Goal: Task Accomplishment & Management: Manage account settings

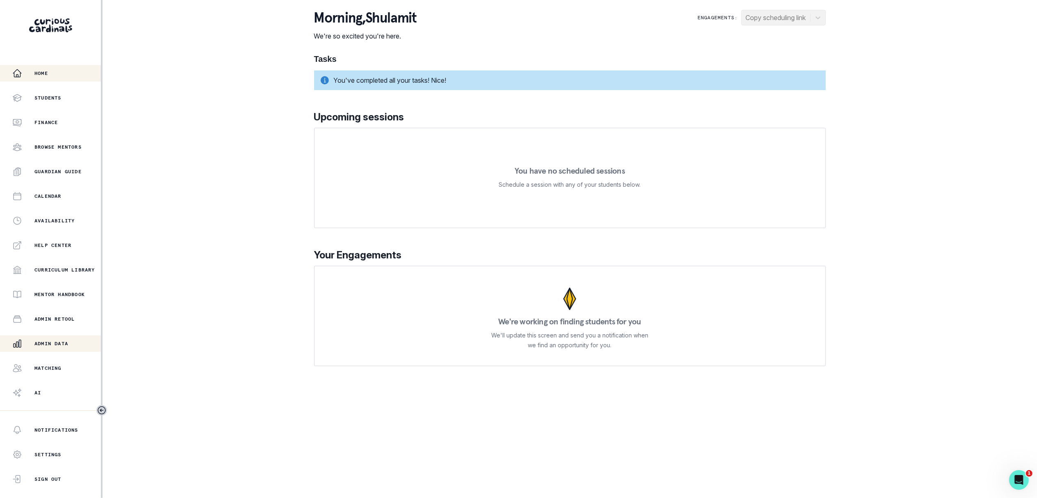
click at [68, 345] on p "Admin Data" at bounding box center [51, 344] width 34 height 7
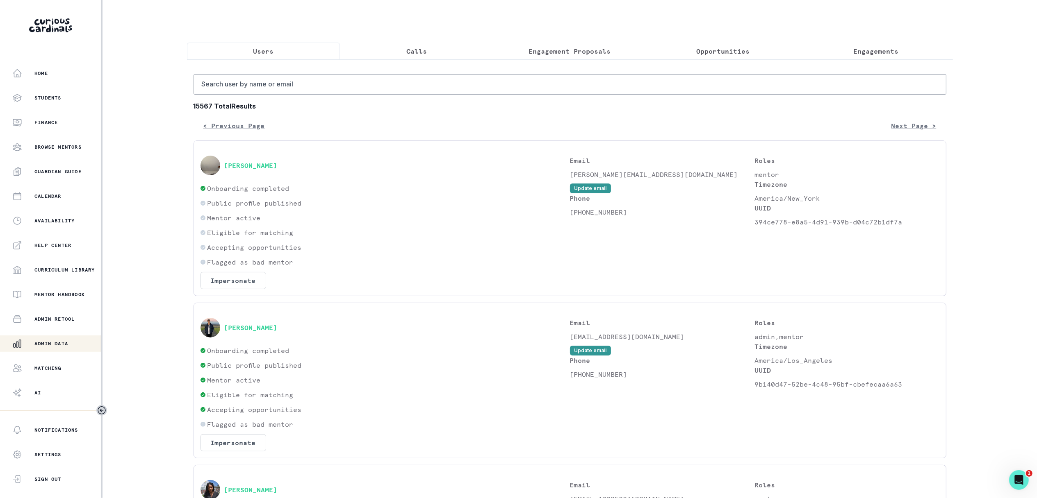
click at [897, 44] on button "Engagements" at bounding box center [875, 51] width 153 height 17
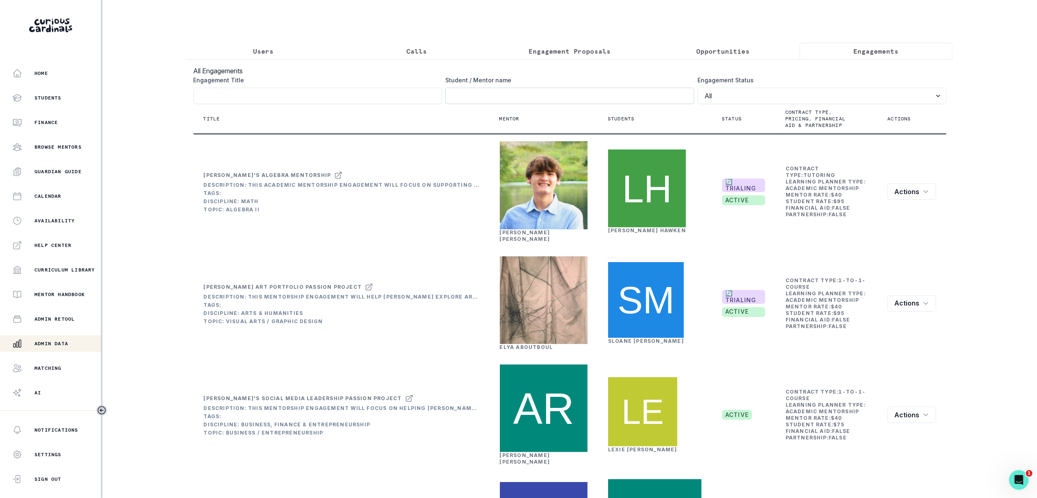
click at [654, 100] on input "Engagement Title" at bounding box center [569, 96] width 249 height 16
type input "[PERSON_NAME]"
click button "submit" at bounding box center [0, 0] width 0 height 0
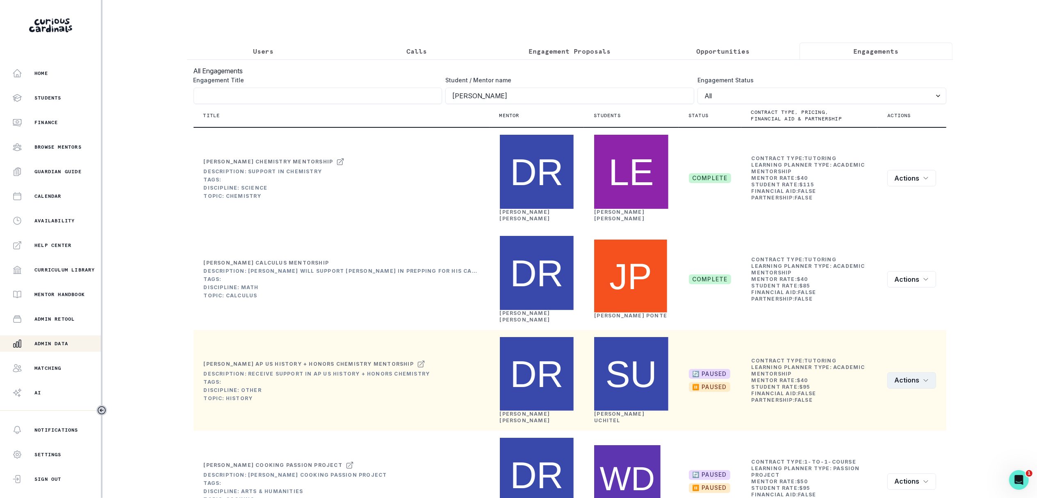
click at [911, 373] on button "Actions" at bounding box center [911, 381] width 49 height 16
click at [897, 325] on button "Edit" at bounding box center [938, 327] width 98 height 13
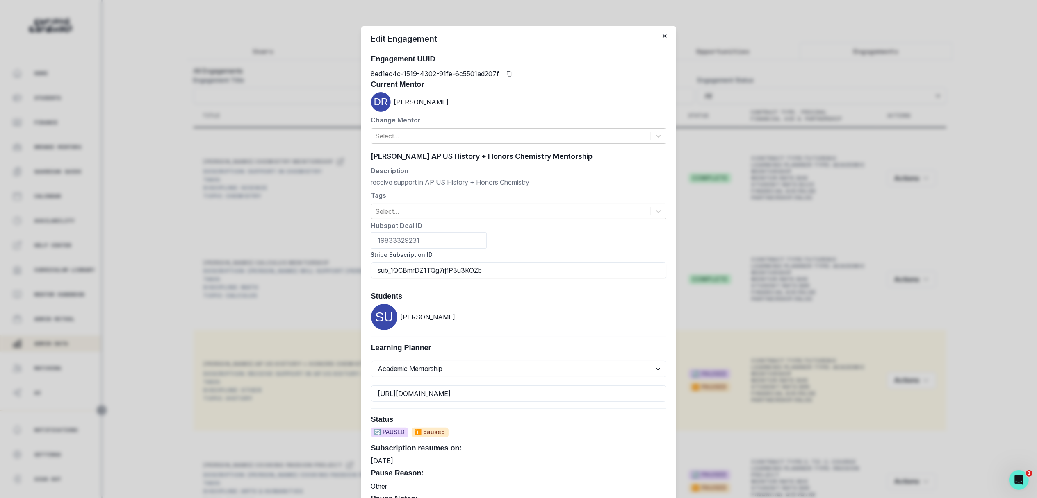
scroll to position [264, 0]
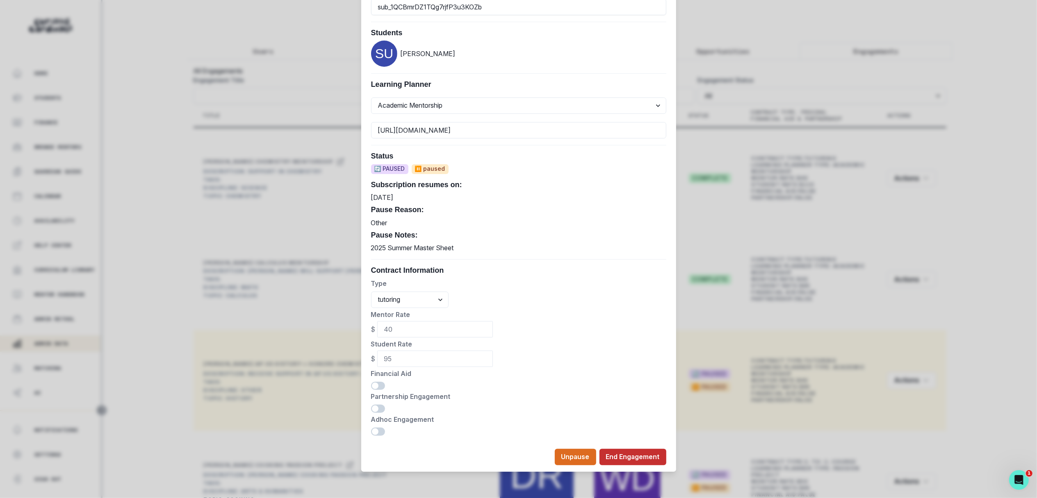
click at [630, 457] on button "End Engagement" at bounding box center [632, 457] width 67 height 16
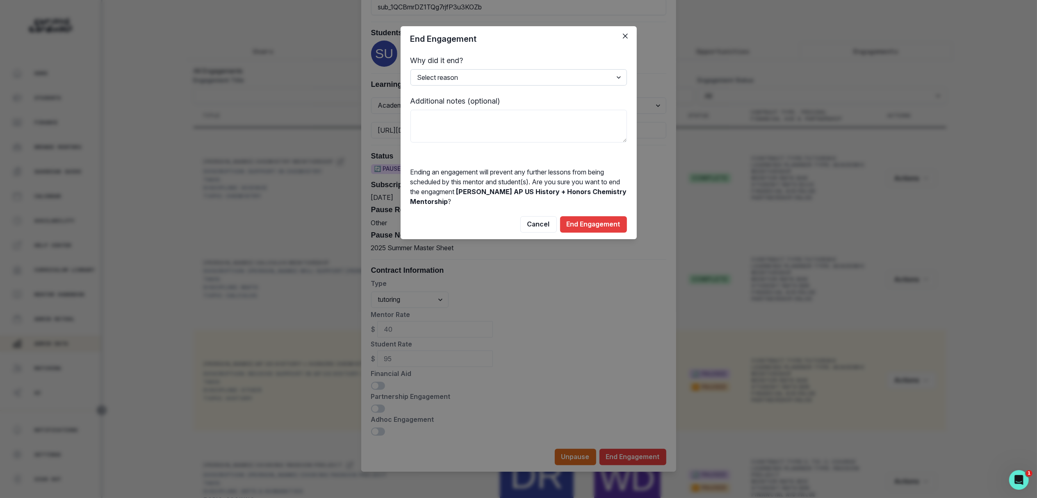
click at [564, 84] on select "Select reason Completed Ended by customer Ended by mentor Other (please add add…" at bounding box center [518, 77] width 216 height 16
select select "Ended by mentor"
click at [410, 69] on select "Select reason Completed Ended by customer Ended by mentor Other (please add add…" at bounding box center [518, 77] width 216 height 16
click at [567, 121] on textarea at bounding box center [518, 126] width 216 height 33
click at [519, 118] on textarea "reengage w new mentor dependening on needs" at bounding box center [518, 126] width 216 height 33
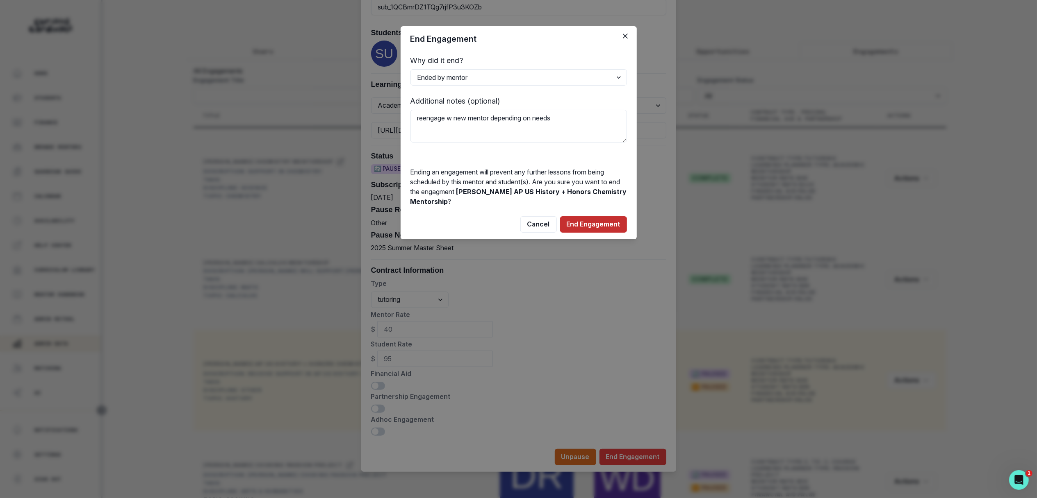
type textarea "reengage w new mentor depending on needs"
click at [593, 225] on button "End Engagement" at bounding box center [593, 224] width 67 height 16
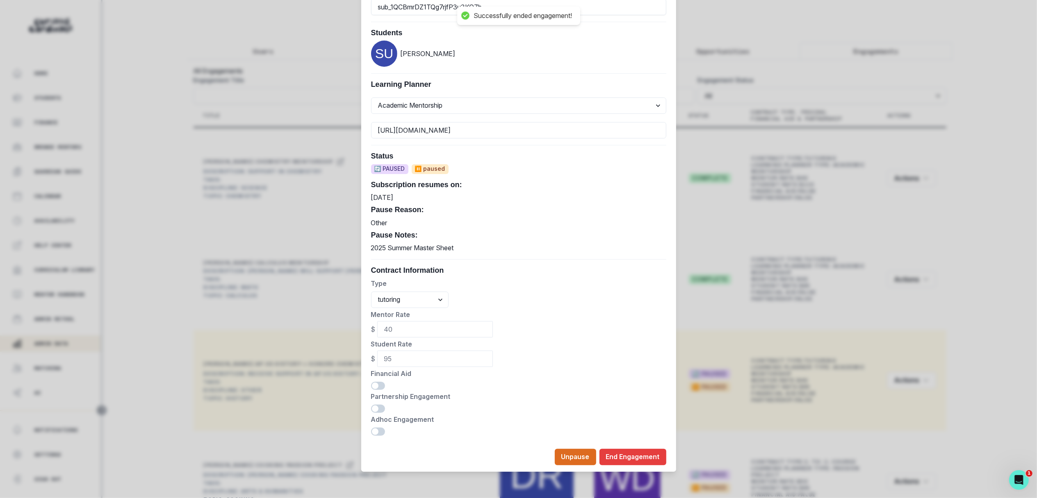
click at [684, 217] on div "Edit Engagement Engagement UUID 8ed1ec4c-1519-4302-91fe-6c5501ad207f Current Me…" at bounding box center [518, 249] width 1037 height 498
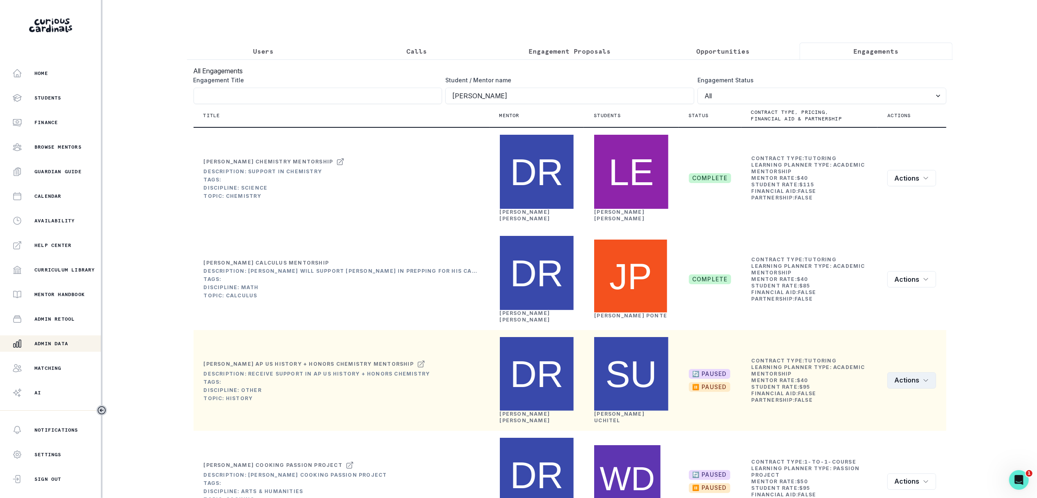
click at [920, 373] on button "Actions" at bounding box center [911, 381] width 49 height 16
click at [905, 327] on button "Edit" at bounding box center [938, 327] width 98 height 13
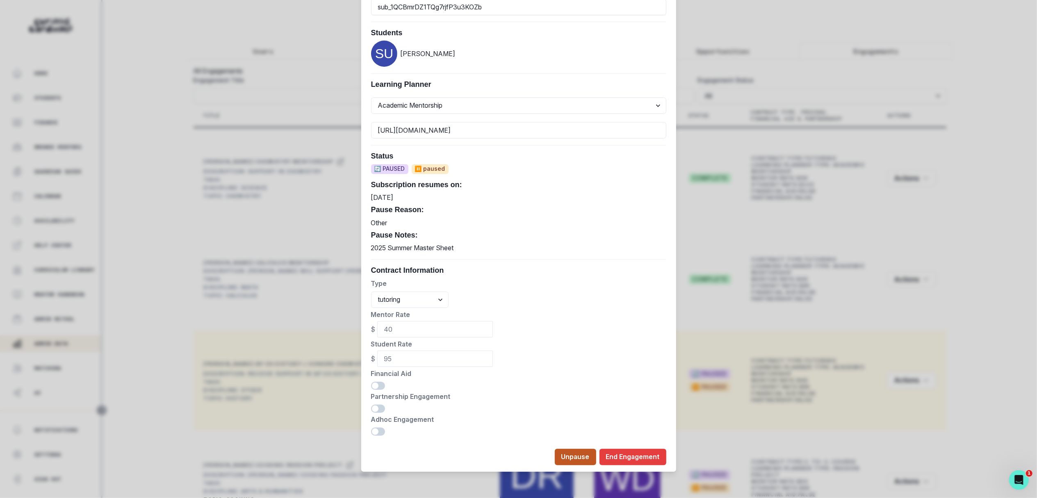
click at [574, 457] on button "Unpause" at bounding box center [575, 457] width 41 height 16
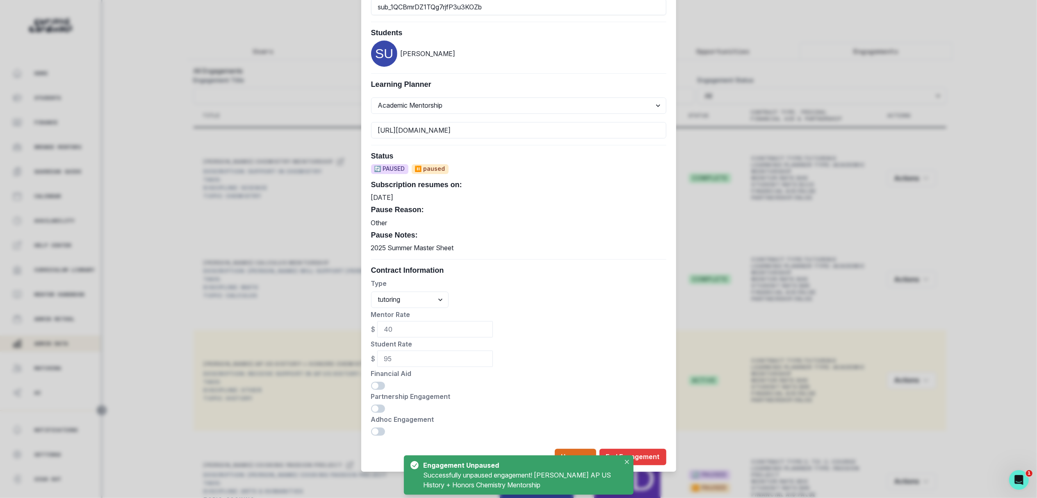
click at [735, 374] on div "Edit Engagement Engagement UUID 8ed1ec4c-1519-4302-91fe-6c5501ad207f Current Me…" at bounding box center [518, 249] width 1037 height 498
